Goal: Task Accomplishment & Management: Manage account settings

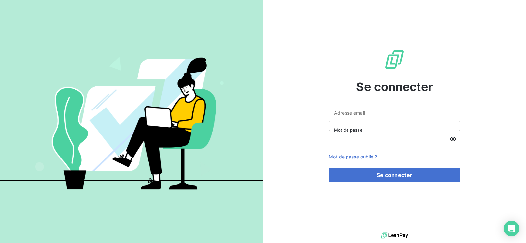
type input "[EMAIL_ADDRESS][DOMAIN_NAME]"
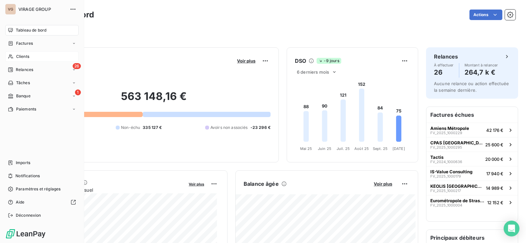
click at [26, 55] on span "Clients" at bounding box center [22, 57] width 13 height 6
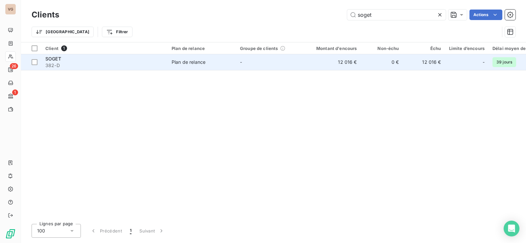
type input "soget"
click at [158, 63] on span "382-D" at bounding box center [104, 65] width 118 height 7
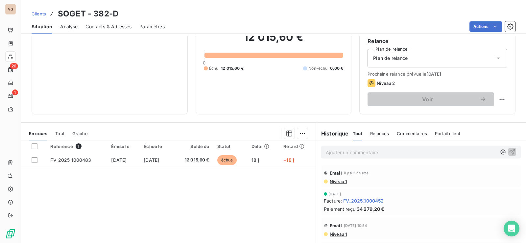
scroll to position [66, 0]
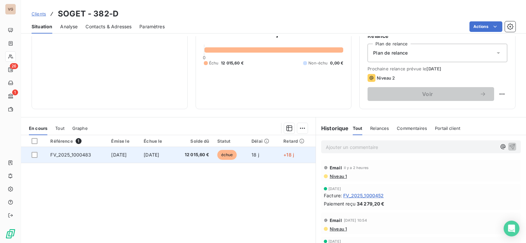
click at [117, 157] on span "[DATE]" at bounding box center [118, 155] width 15 height 6
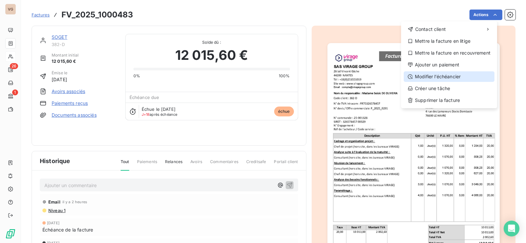
click at [445, 79] on div "Modifier l’échéancier" at bounding box center [449, 76] width 91 height 11
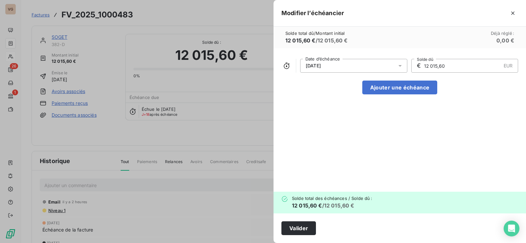
click at [388, 64] on div "25/09/2025" at bounding box center [353, 66] width 107 height 14
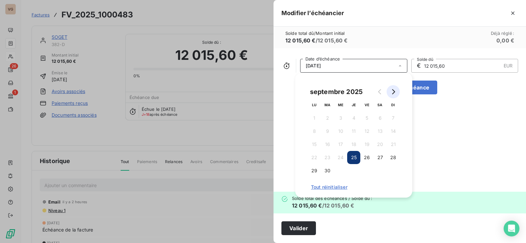
click at [394, 90] on icon "Go to next month" at bounding box center [393, 91] width 3 height 5
click at [342, 171] on button "29" at bounding box center [340, 170] width 13 height 13
click at [430, 141] on div "29/10/2025 Date d’échéance € 12 015,60 EUR Solde dû Ajouter une échéance" at bounding box center [400, 119] width 253 height 143
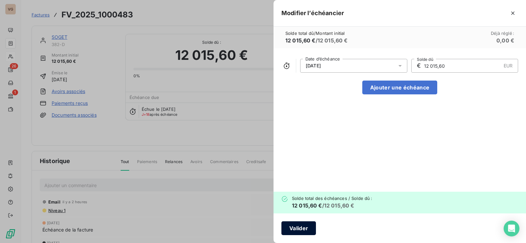
click at [308, 227] on button "Valider" at bounding box center [299, 228] width 35 height 14
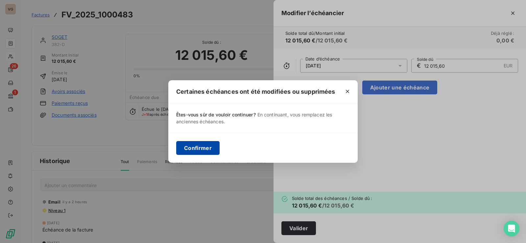
click at [198, 147] on button "Confirmer" at bounding box center [197, 148] width 43 height 14
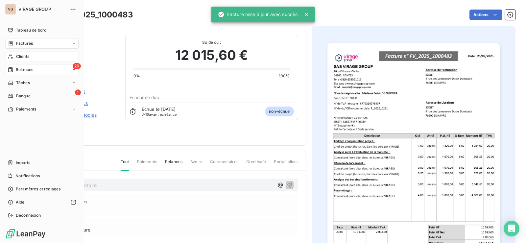
click at [20, 69] on span "Relances" at bounding box center [24, 70] width 17 height 6
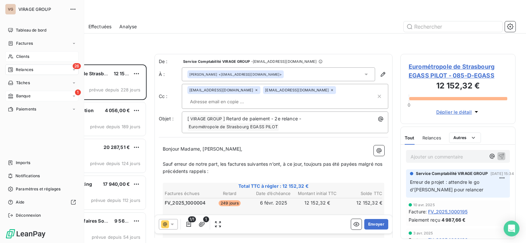
click at [14, 96] on div "Banque" at bounding box center [19, 96] width 23 height 6
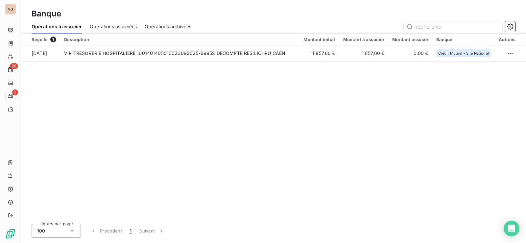
click at [234, 127] on div "Reçu le 1 Description Montant initial Montant à associer Montant associé Banque…" at bounding box center [273, 126] width 505 height 185
